Goal: Task Accomplishment & Management: Manage account settings

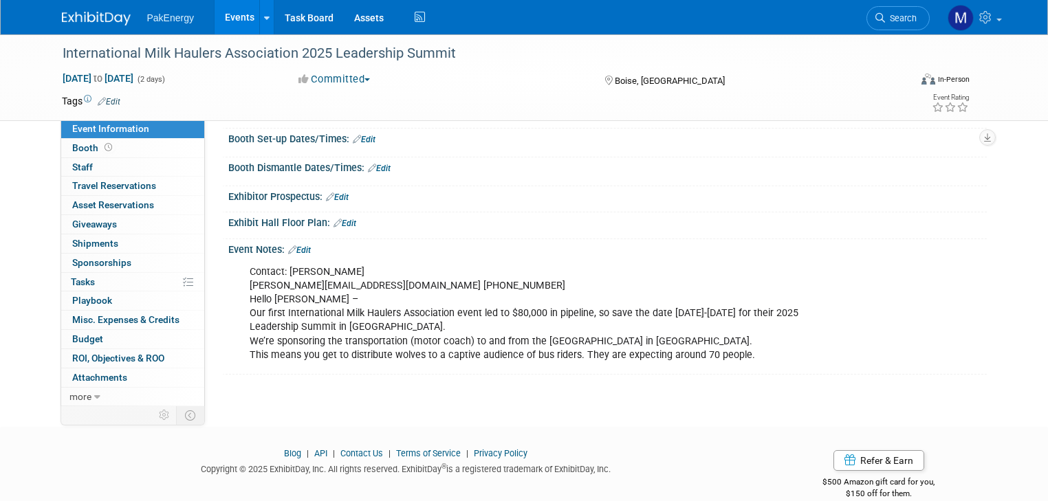
click at [228, 11] on link "Events" at bounding box center [240, 17] width 50 height 34
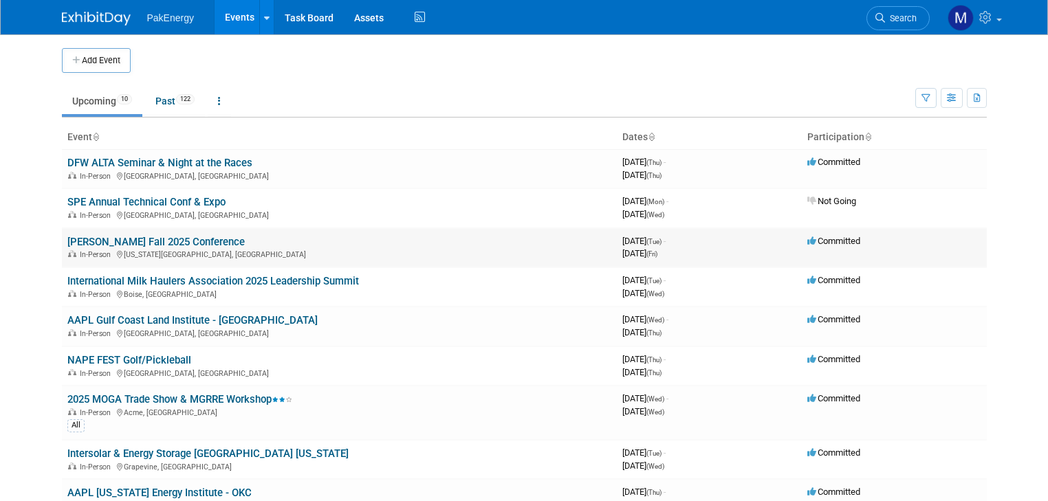
click at [173, 240] on link "[PERSON_NAME] Fall 2025 Conference" at bounding box center [155, 242] width 177 height 12
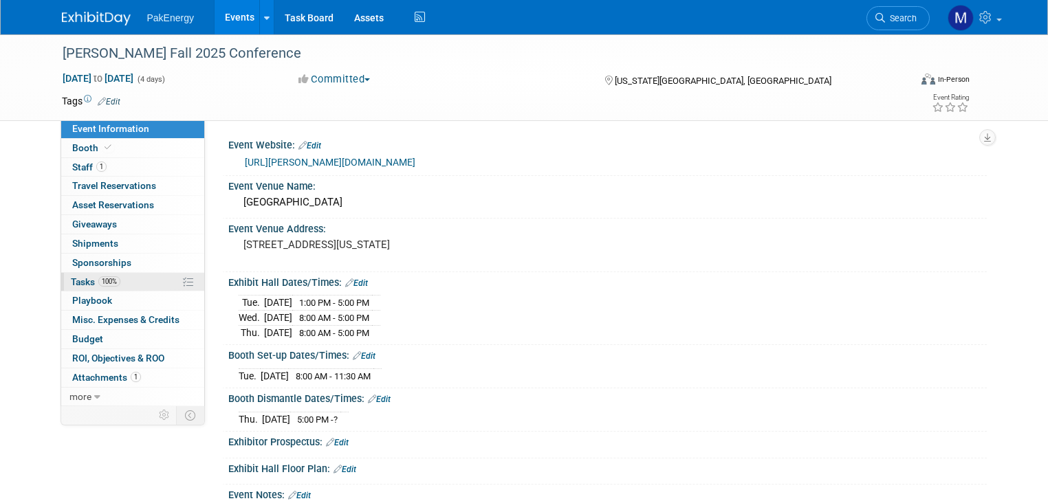
click at [71, 278] on span "Tasks 100%" at bounding box center [96, 281] width 50 height 11
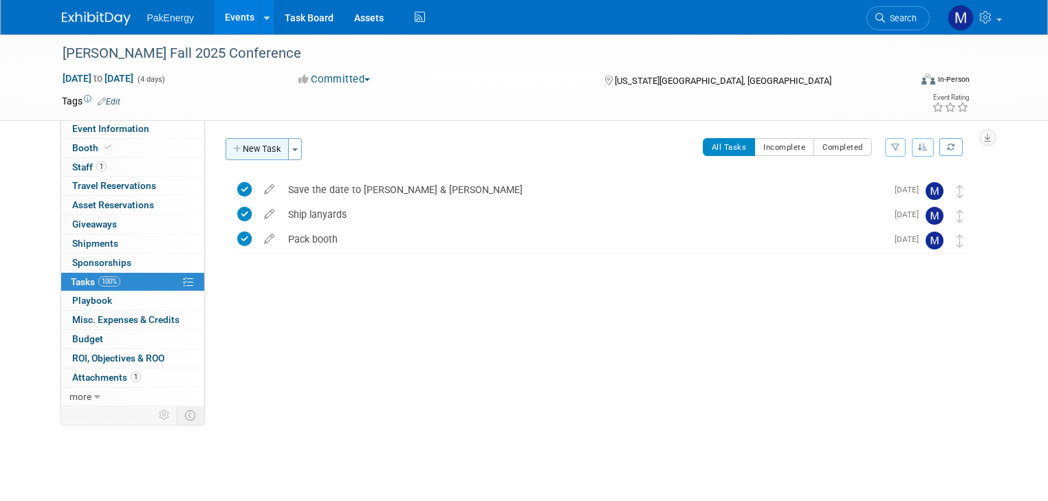
click at [250, 142] on button "New Task" at bounding box center [257, 149] width 63 height 22
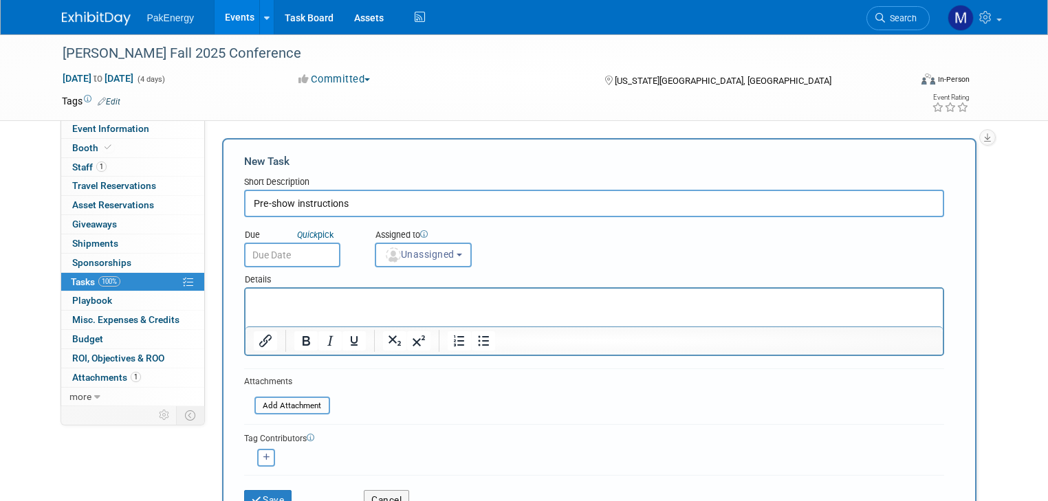
type input "Pre-show instructions"
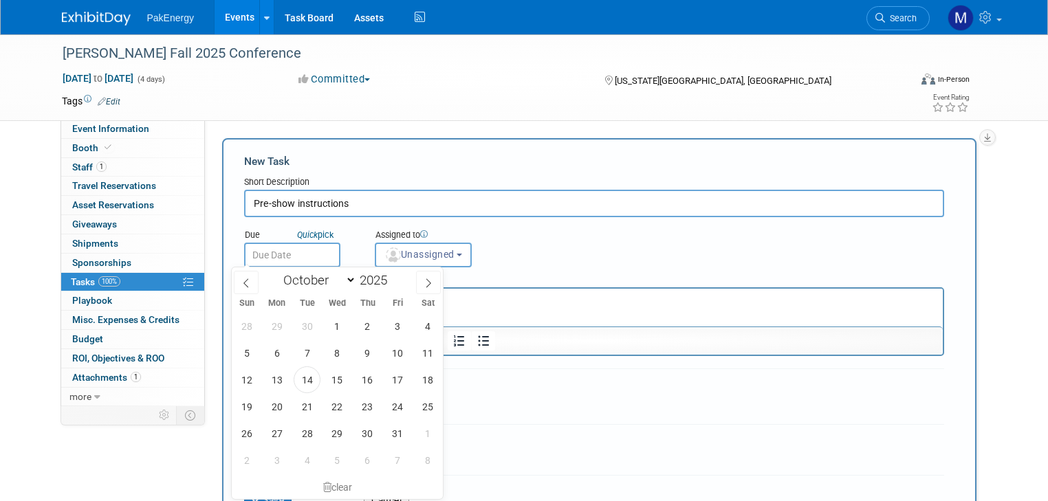
click at [293, 250] on input "text" at bounding box center [292, 255] width 96 height 25
click at [304, 375] on span "14" at bounding box center [307, 379] width 27 height 27
type input "Oct 14, 2025"
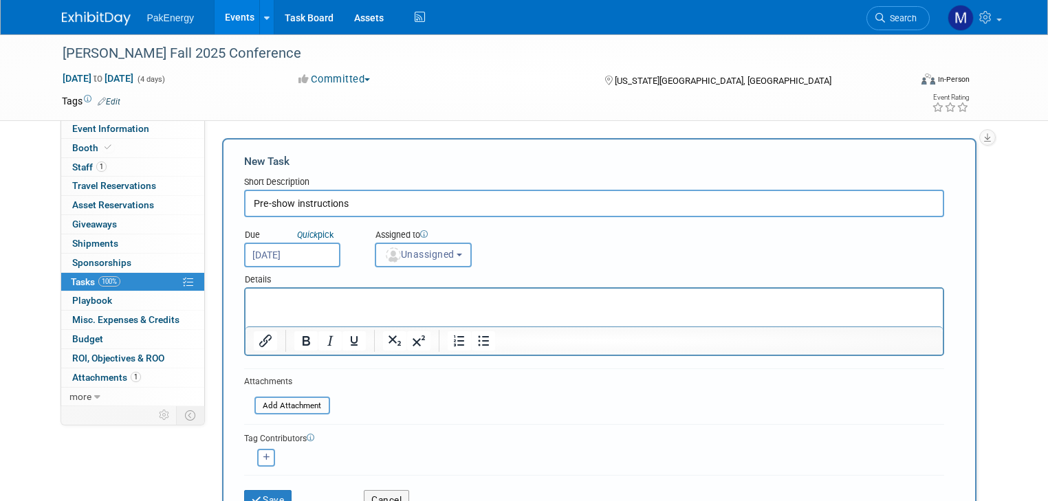
click at [457, 251] on button "Unassigned" at bounding box center [424, 255] width 98 height 25
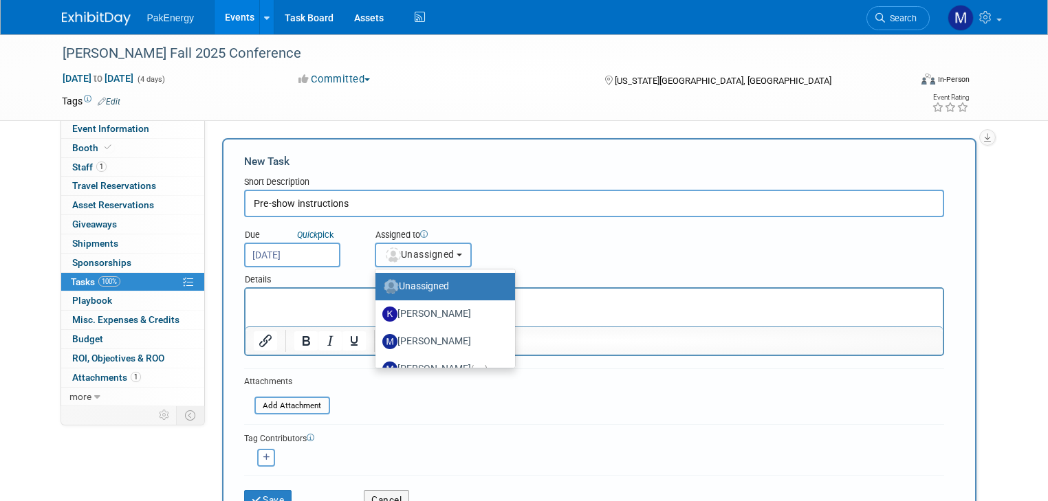
scroll to position [22, 0]
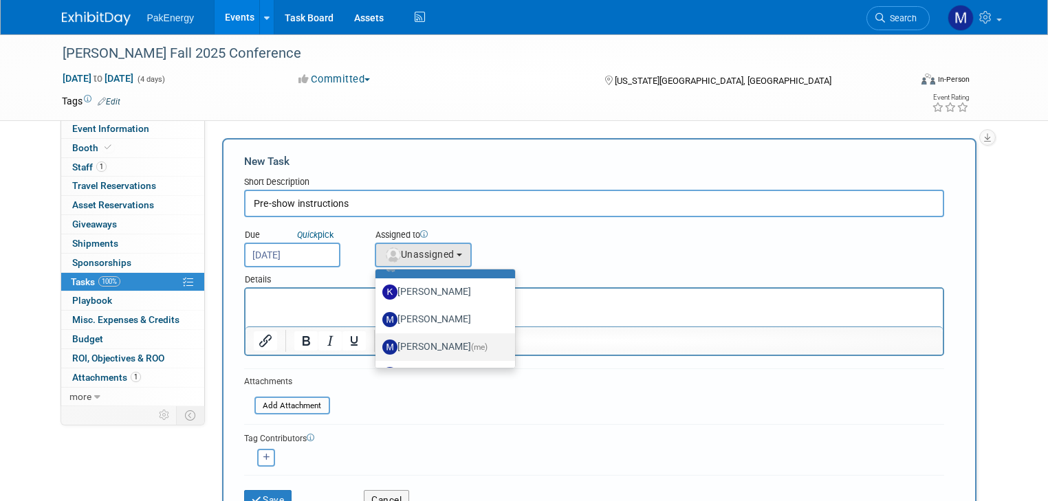
click at [429, 343] on label "Mary Walker (me)" at bounding box center [441, 347] width 119 height 22
click at [377, 343] on input "Mary Walker (me)" at bounding box center [373, 345] width 9 height 9
select select "18583c6f-e799-444d-86a8-e5338c1e6931"
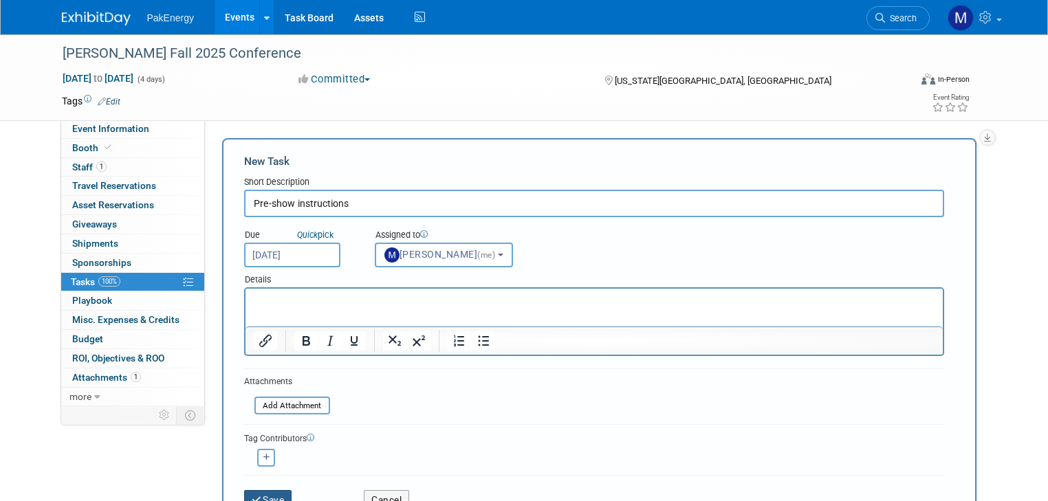
click at [265, 490] on button "Save" at bounding box center [268, 499] width 48 height 19
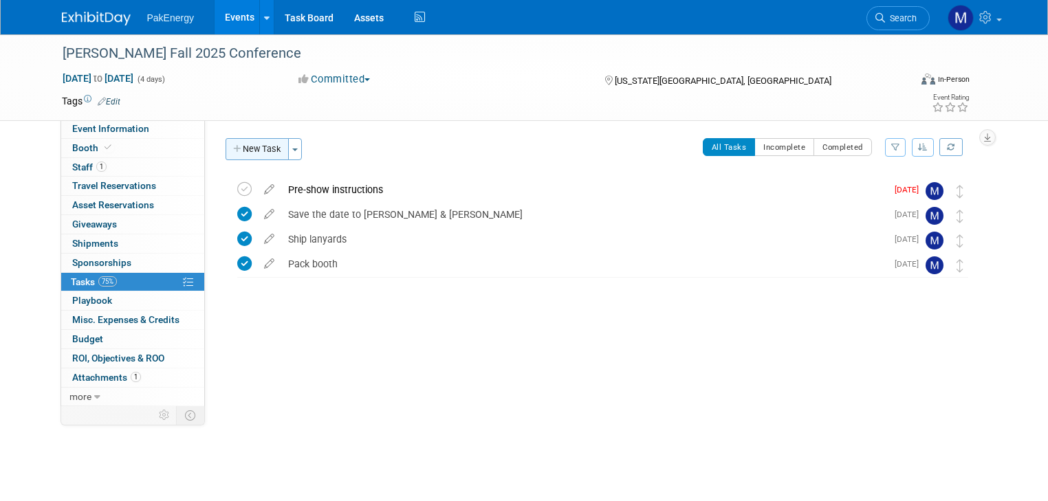
click at [246, 144] on button "New Task" at bounding box center [257, 149] width 63 height 22
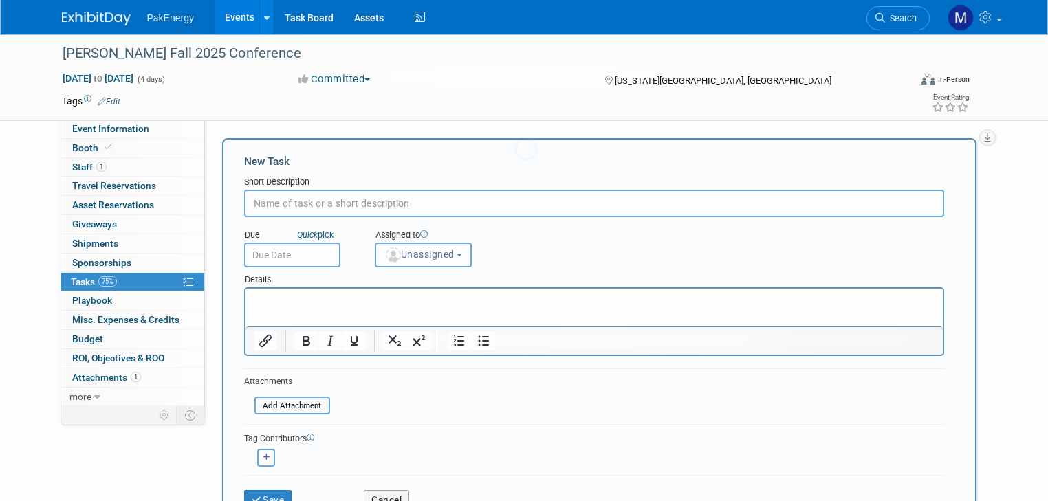
scroll to position [0, 0]
type input "post event wrap-up"
click at [315, 248] on input "text" at bounding box center [292, 255] width 96 height 25
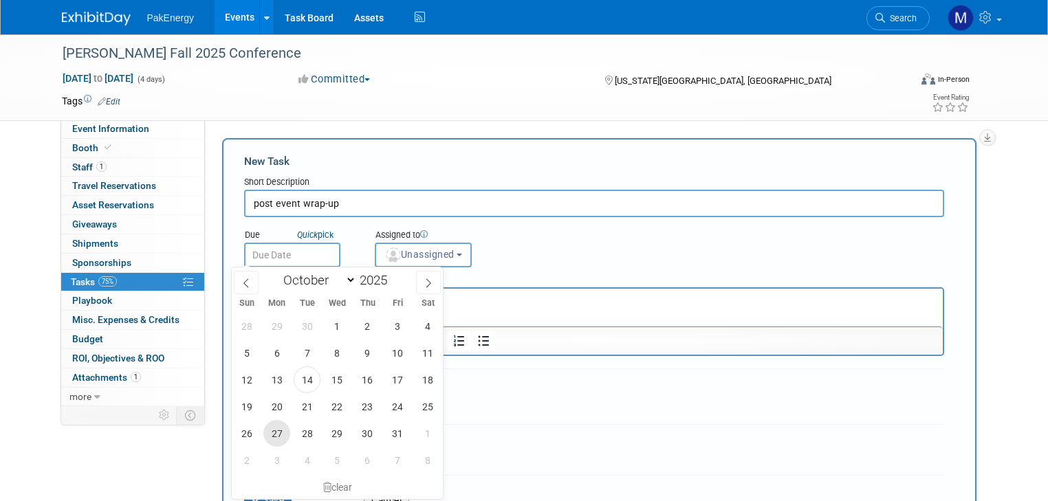
click at [275, 432] on span "27" at bounding box center [276, 433] width 27 height 27
type input "Oct 27, 2025"
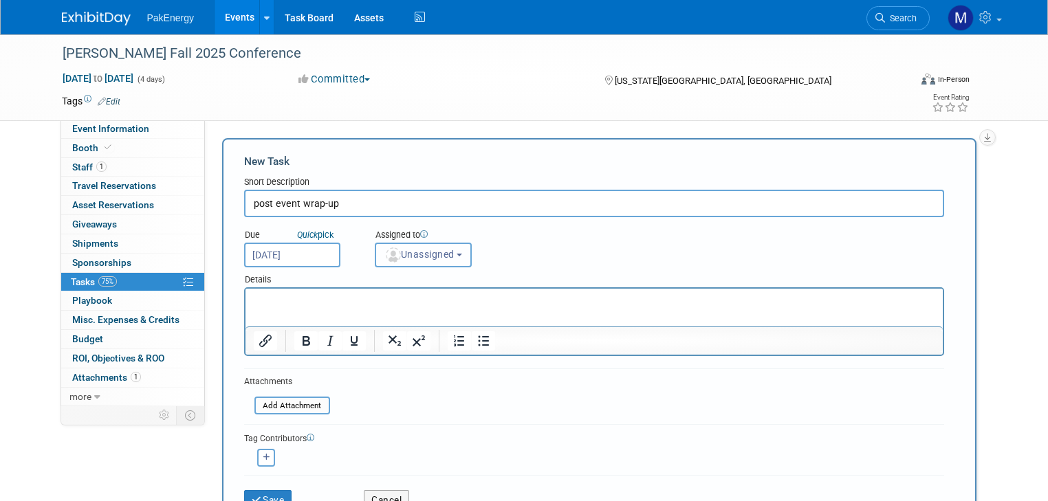
click at [452, 248] on button "Unassigned" at bounding box center [424, 255] width 98 height 25
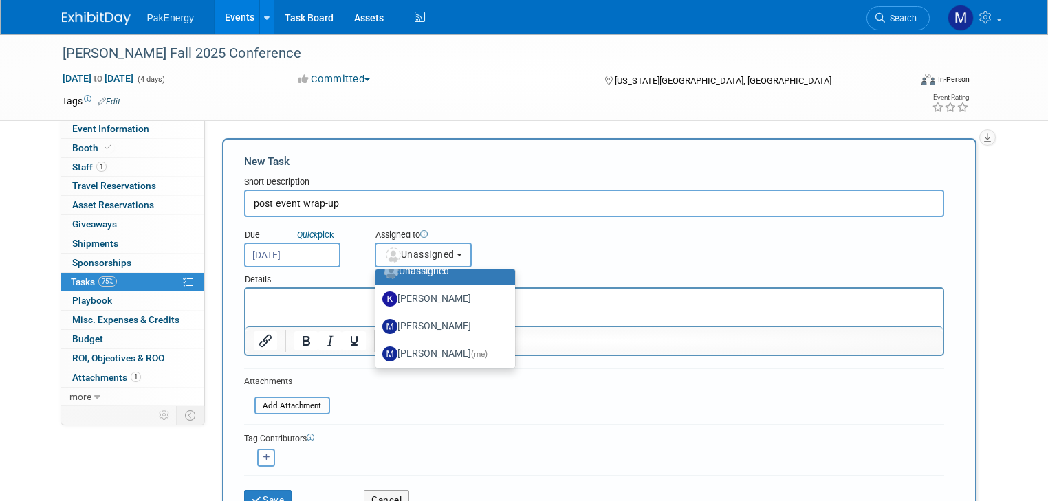
scroll to position [25, 0]
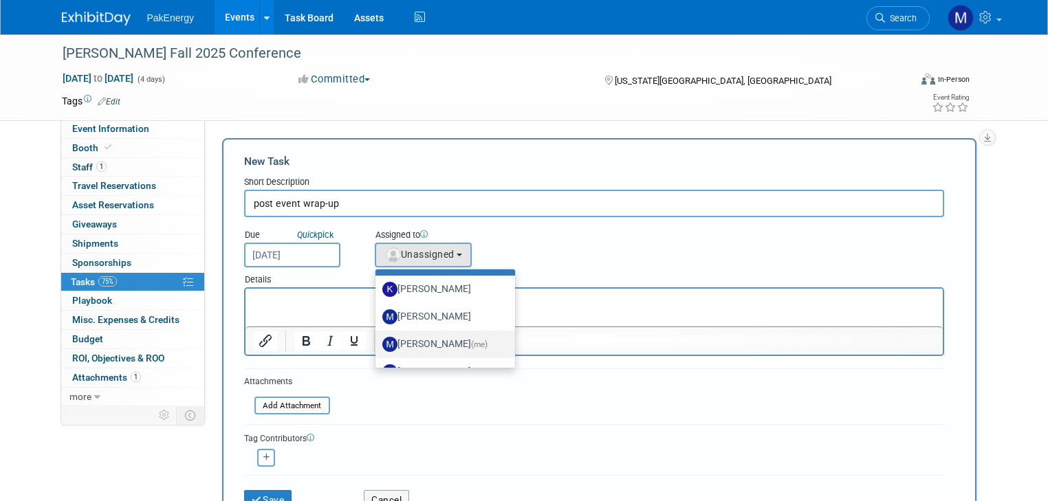
click at [413, 337] on label "Mary Walker (me)" at bounding box center [441, 344] width 119 height 22
click at [377, 338] on input "Mary Walker (me)" at bounding box center [373, 342] width 9 height 9
select select "18583c6f-e799-444d-86a8-e5338c1e6931"
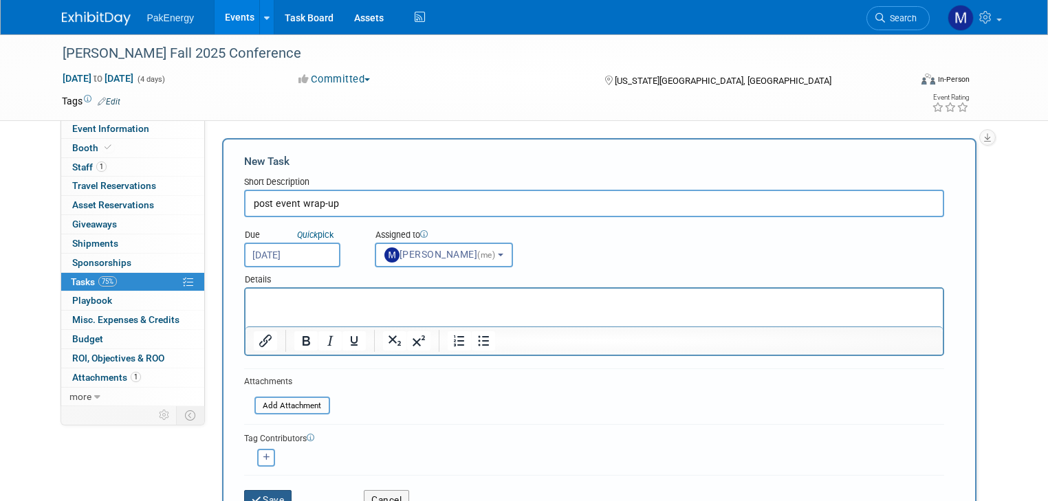
click at [259, 490] on button "Save" at bounding box center [268, 499] width 48 height 19
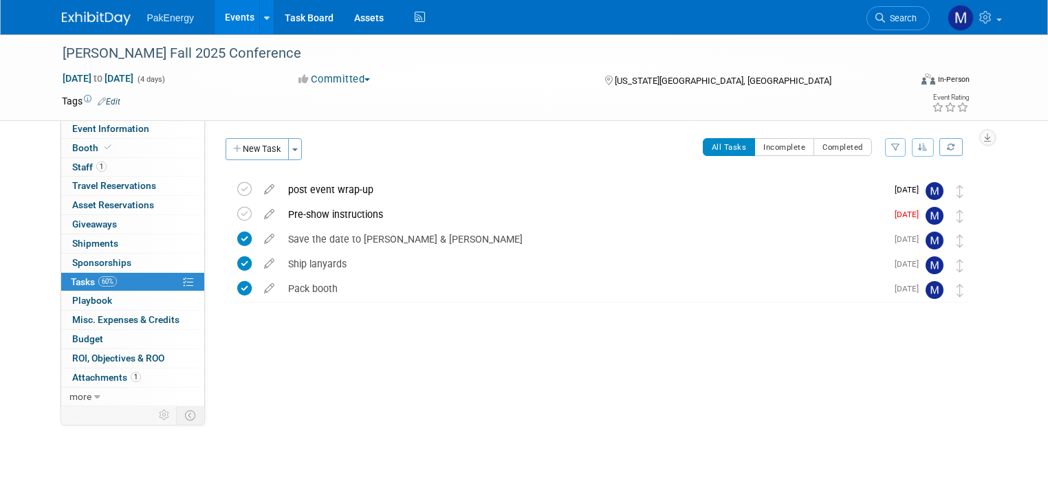
click at [228, 11] on link "Events" at bounding box center [240, 17] width 50 height 34
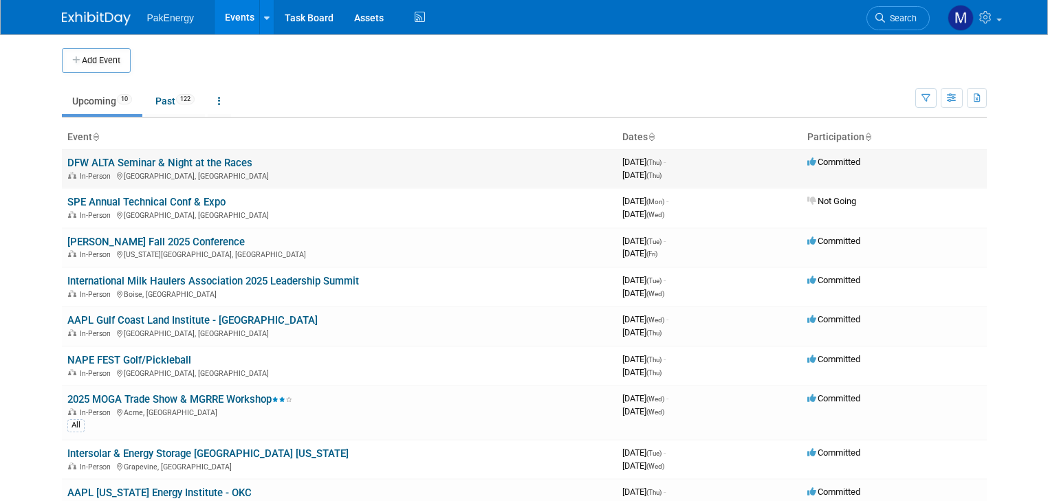
click at [213, 160] on link "DFW ALTA Seminar & Night at the Races" at bounding box center [159, 163] width 185 height 12
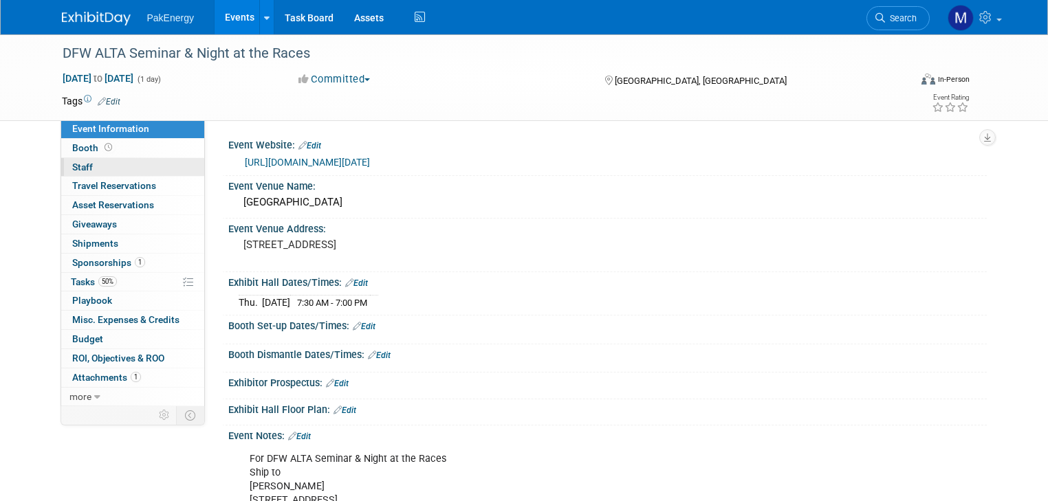
click at [67, 160] on link "0 Staff 0" at bounding box center [132, 167] width 143 height 19
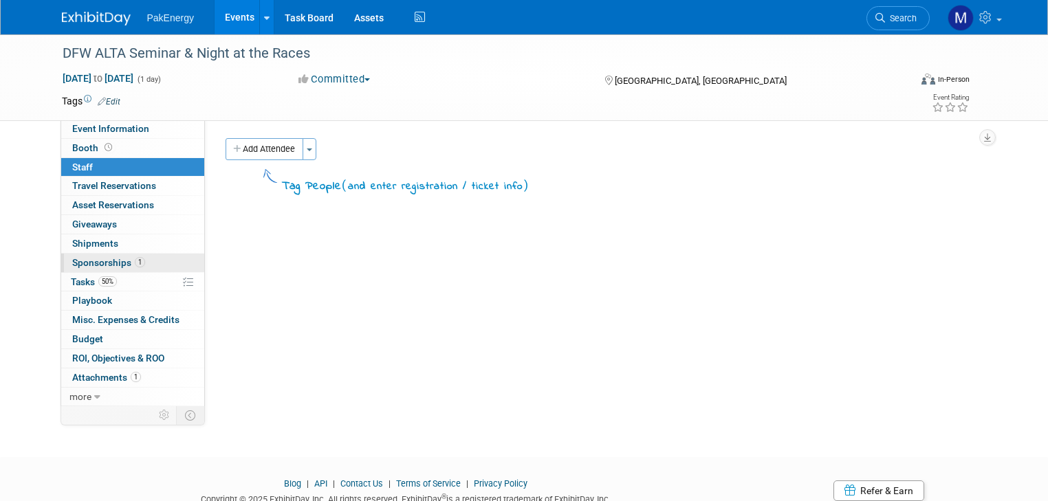
click at [76, 261] on span "Sponsorships 1" at bounding box center [108, 262] width 73 height 11
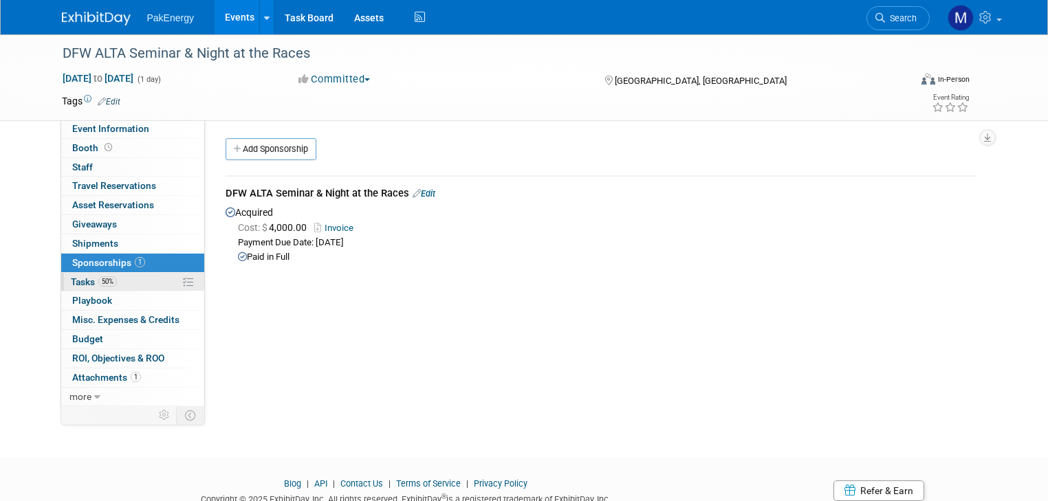
click at [72, 276] on span "Tasks 50%" at bounding box center [94, 281] width 46 height 11
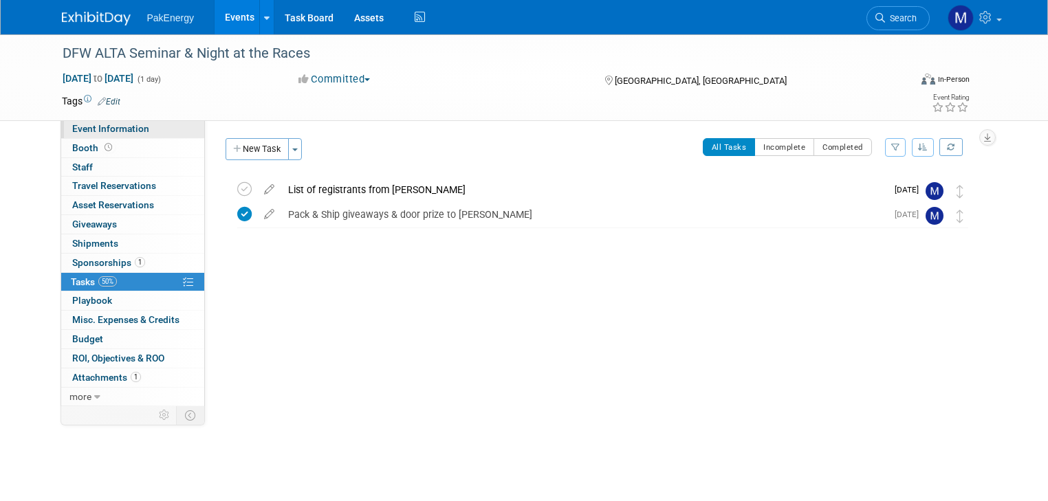
click at [78, 124] on span "Event Information" at bounding box center [110, 128] width 77 height 11
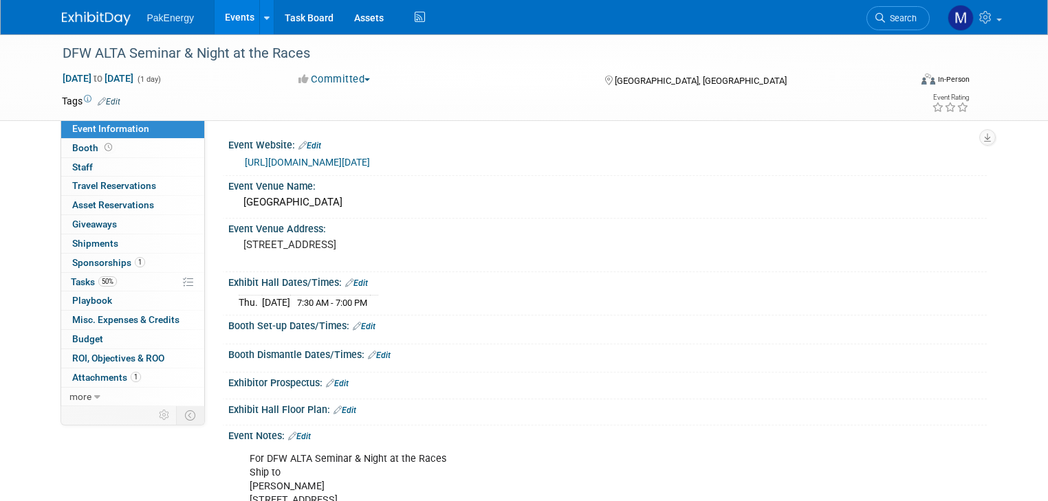
click at [222, 11] on link "Events" at bounding box center [240, 17] width 50 height 34
